Goal: Task Accomplishment & Management: Manage account settings

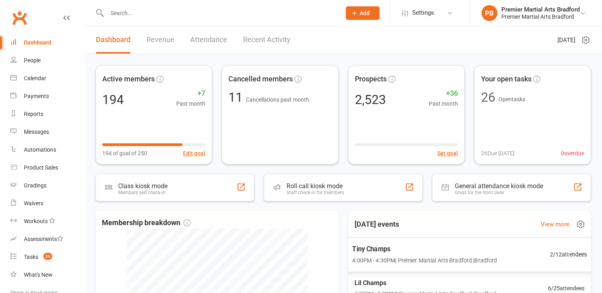
click at [369, 251] on span "Tiny Champs" at bounding box center [424, 249] width 145 height 10
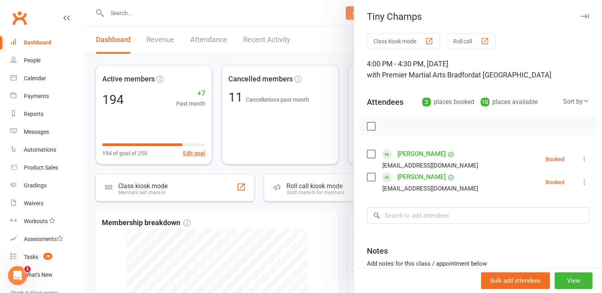
click at [580, 17] on icon "button" at bounding box center [584, 16] width 8 height 5
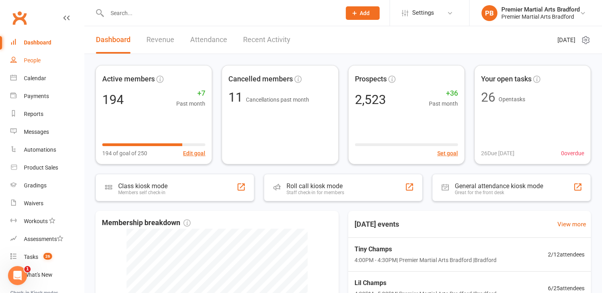
click at [35, 62] on div "People" at bounding box center [32, 60] width 17 height 6
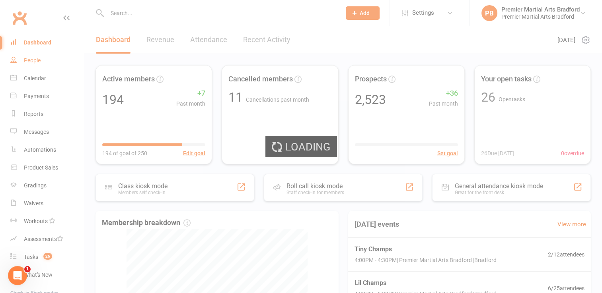
select select "100"
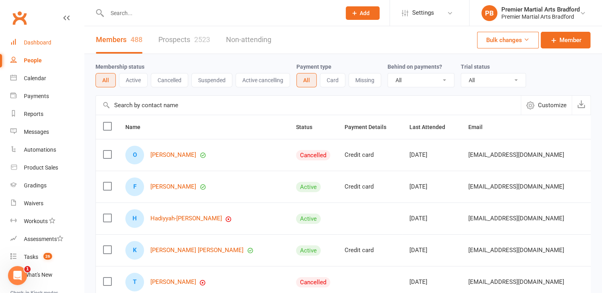
click at [35, 41] on div "Dashboard" at bounding box center [37, 42] width 27 height 6
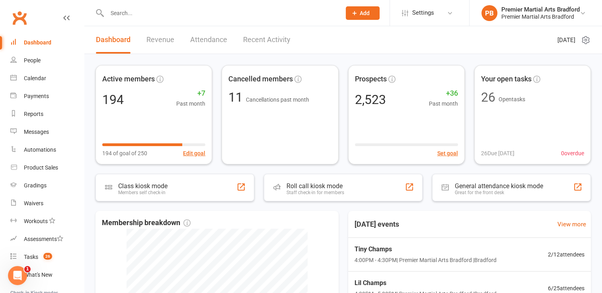
click at [200, 11] on input "text" at bounding box center [220, 13] width 231 height 11
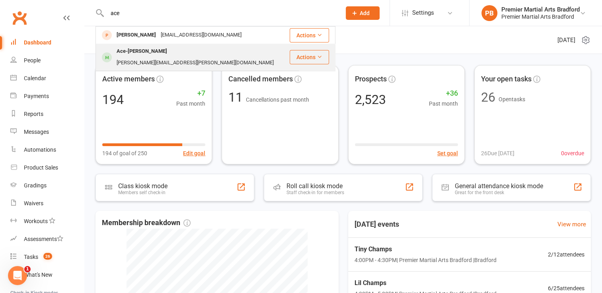
type input "ace"
click at [175, 57] on div "[PERSON_NAME][EMAIL_ADDRESS][PERSON_NAME][DOMAIN_NAME]" at bounding box center [195, 63] width 162 height 12
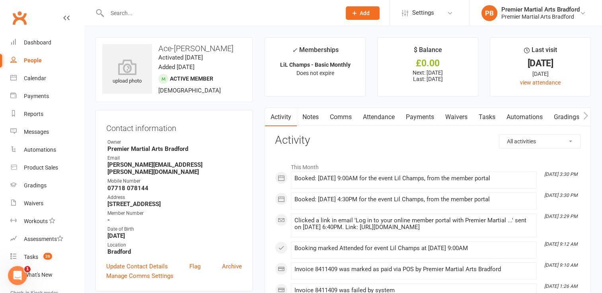
click at [418, 115] on link "Payments" at bounding box center [419, 117] width 39 height 18
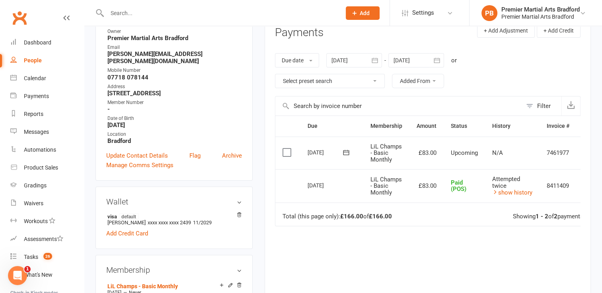
scroll to position [111, 0]
click at [360, 61] on div at bounding box center [354, 60] width 56 height 14
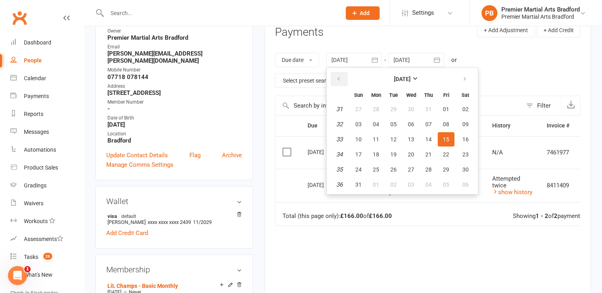
click at [340, 81] on icon "button" at bounding box center [339, 79] width 6 height 6
click at [426, 111] on span "01" at bounding box center [428, 109] width 6 height 6
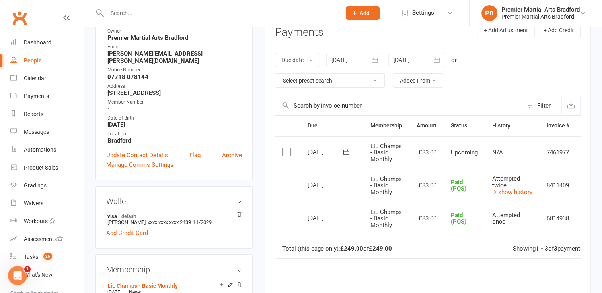
click at [353, 60] on div at bounding box center [354, 60] width 56 height 14
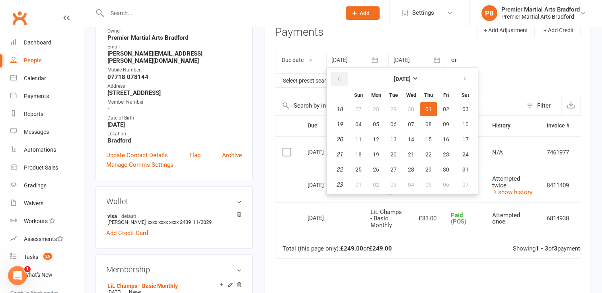
click at [342, 84] on button "button" at bounding box center [338, 79] width 17 height 14
click at [460, 109] on button "01" at bounding box center [465, 109] width 20 height 14
type input "[DATE]"
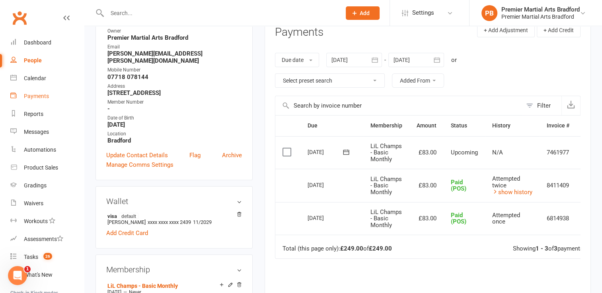
click at [36, 96] on div "Payments" at bounding box center [36, 96] width 25 height 6
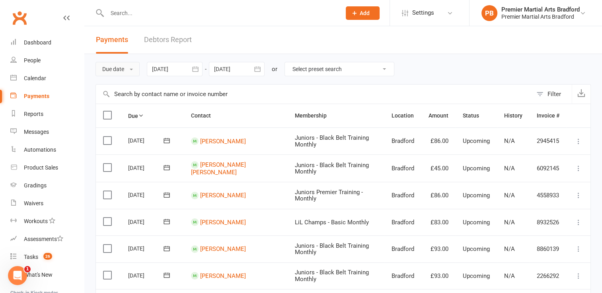
click at [130, 69] on button "Due date" at bounding box center [117, 69] width 44 height 14
click at [132, 119] on link "Date failed" at bounding box center [135, 119] width 79 height 16
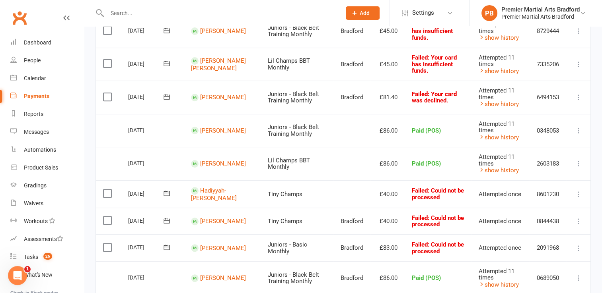
scroll to position [302, 0]
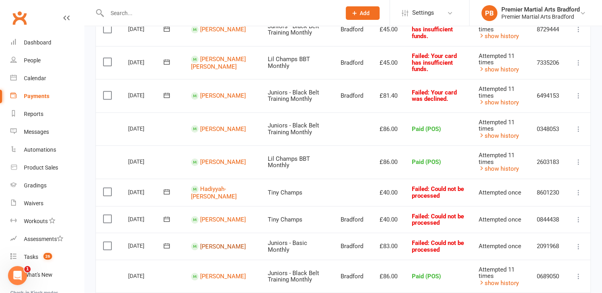
click at [220, 244] on link "[PERSON_NAME]" at bounding box center [223, 246] width 46 height 7
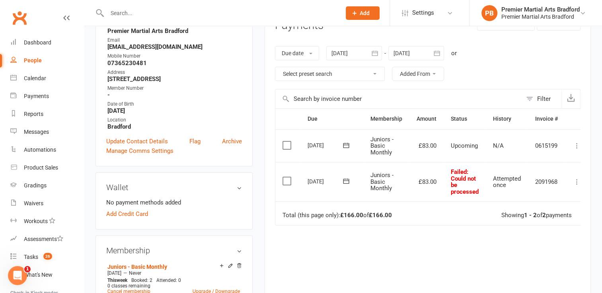
scroll to position [127, 0]
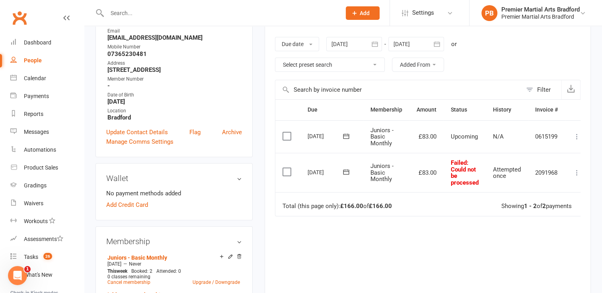
click at [324, 237] on div "Due Contact Membership Amount Status History Invoice # Select this [DATE] [PERS…" at bounding box center [427, 209] width 305 height 220
click at [286, 169] on label at bounding box center [287, 172] width 11 height 8
click at [286, 168] on input "checkbox" at bounding box center [284, 168] width 5 height 0
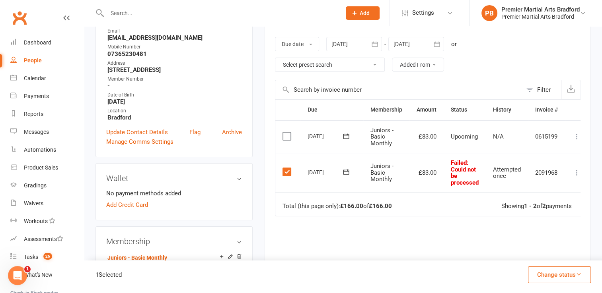
click at [555, 274] on button "Change status" at bounding box center [559, 275] width 63 height 17
click at [548, 223] on link "Paid (POS)" at bounding box center [550, 222] width 79 height 16
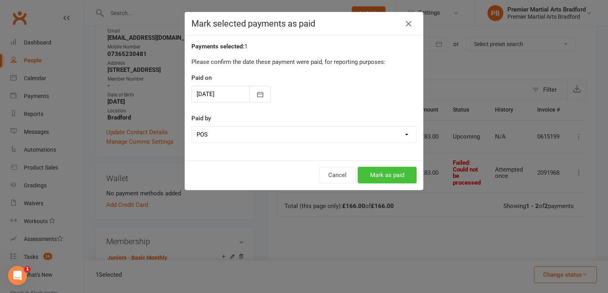
click at [390, 175] on button "Mark as paid" at bounding box center [387, 175] width 59 height 17
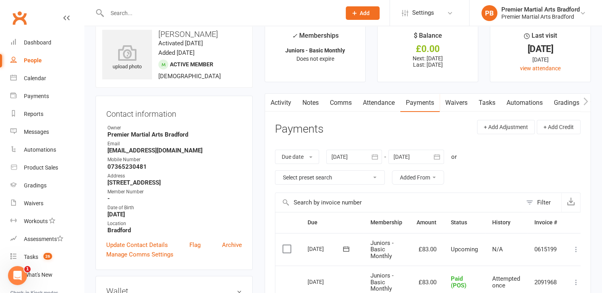
scroll to position [0, 0]
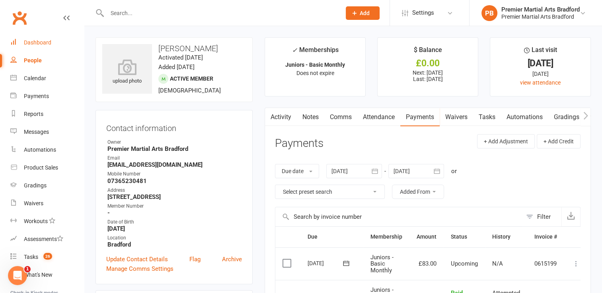
click at [39, 41] on div "Dashboard" at bounding box center [37, 42] width 27 height 6
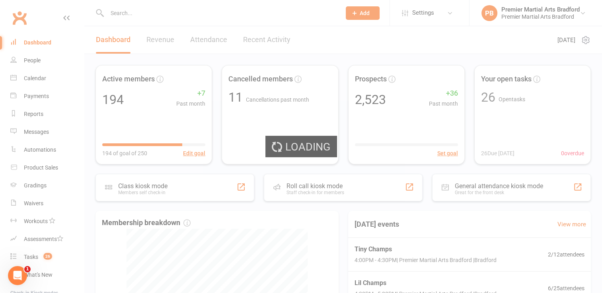
select select "no_trial"
select select "100"
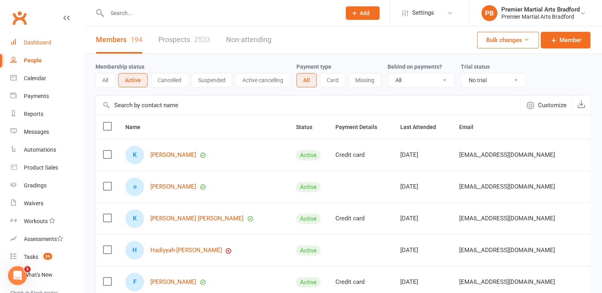
click at [33, 44] on div "Dashboard" at bounding box center [37, 42] width 27 height 6
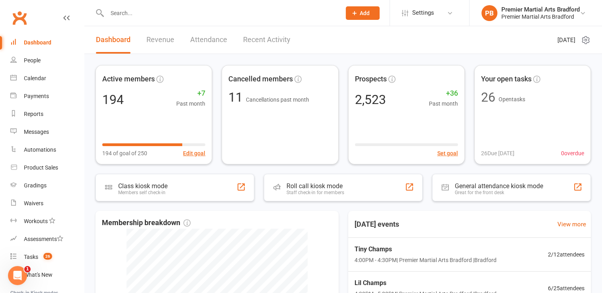
click at [260, 171] on div "Active members 194 +7 Past month 194 of goal of 250 Edit goal Cancelled members…" at bounding box center [342, 275] width 517 height 443
